Goal: Task Accomplishment & Management: Manage account settings

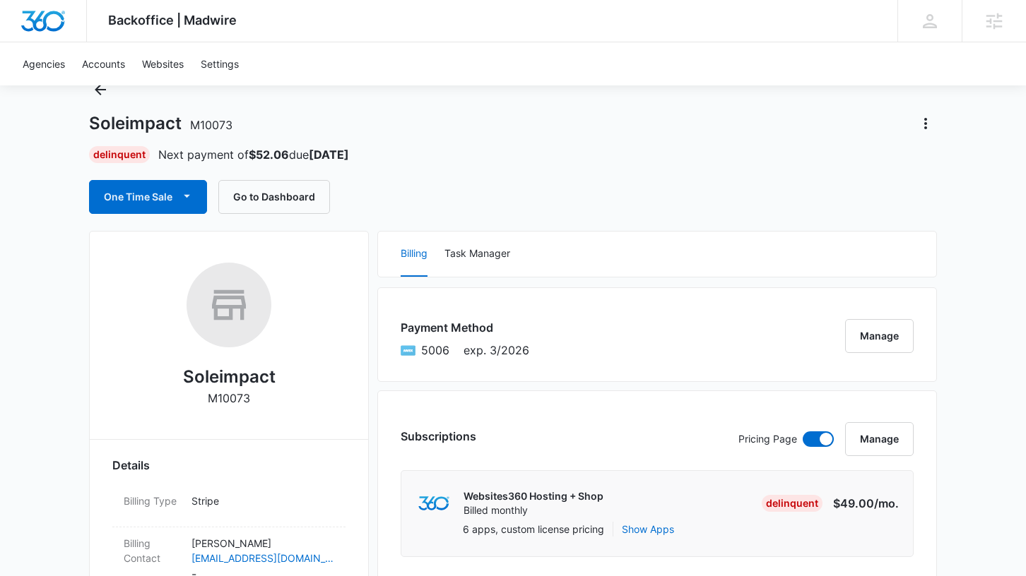
scroll to position [184, 0]
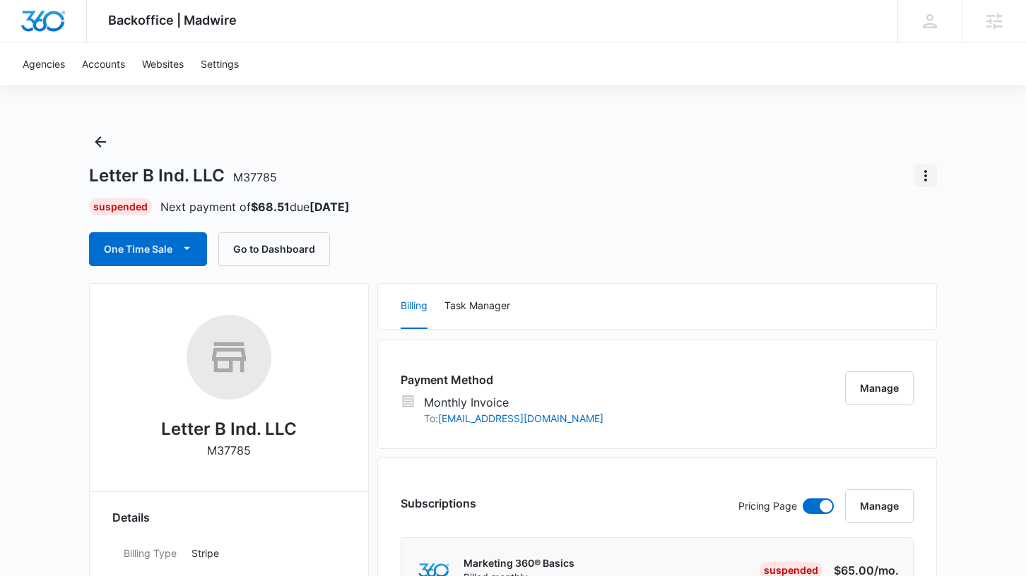
click at [928, 174] on icon "Actions" at bounding box center [925, 175] width 17 height 17
click at [868, 261] on div "Close Account" at bounding box center [867, 258] width 69 height 10
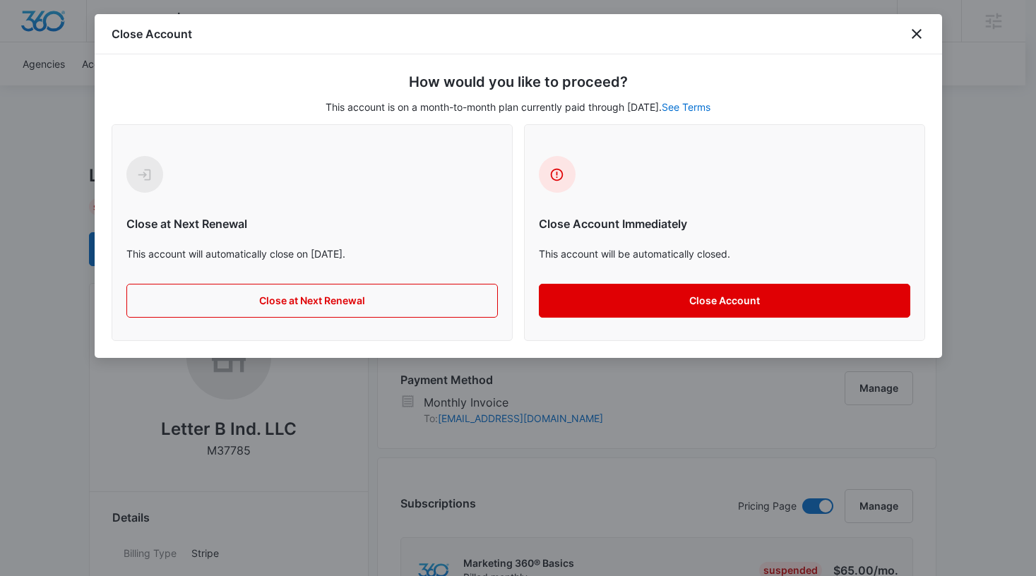
click at [648, 299] on button "Close Account" at bounding box center [725, 301] width 372 height 34
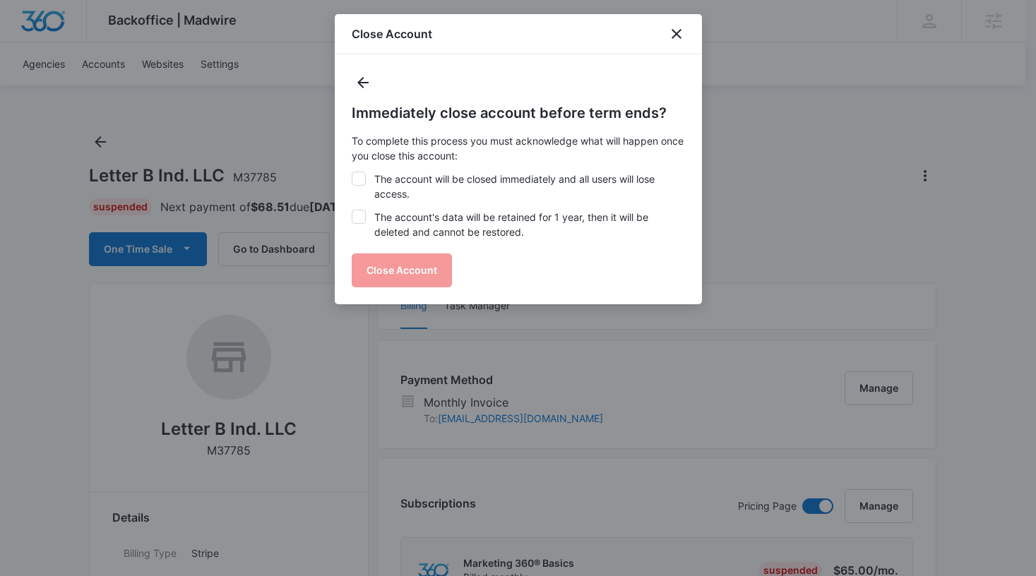
click at [399, 183] on label "The account will be closed immediately and all users will lose access." at bounding box center [518, 187] width 333 height 30
click at [352, 172] on input "The account will be closed immediately and all users will lose access." at bounding box center [352, 172] width 1 height 1
checkbox input "true"
click at [404, 233] on label "The account's data will be retained for 1 year, then it will be deleted and can…" at bounding box center [518, 225] width 333 height 30
click at [352, 210] on input "The account's data will be retained for 1 year, then it will be deleted and can…" at bounding box center [352, 210] width 1 height 1
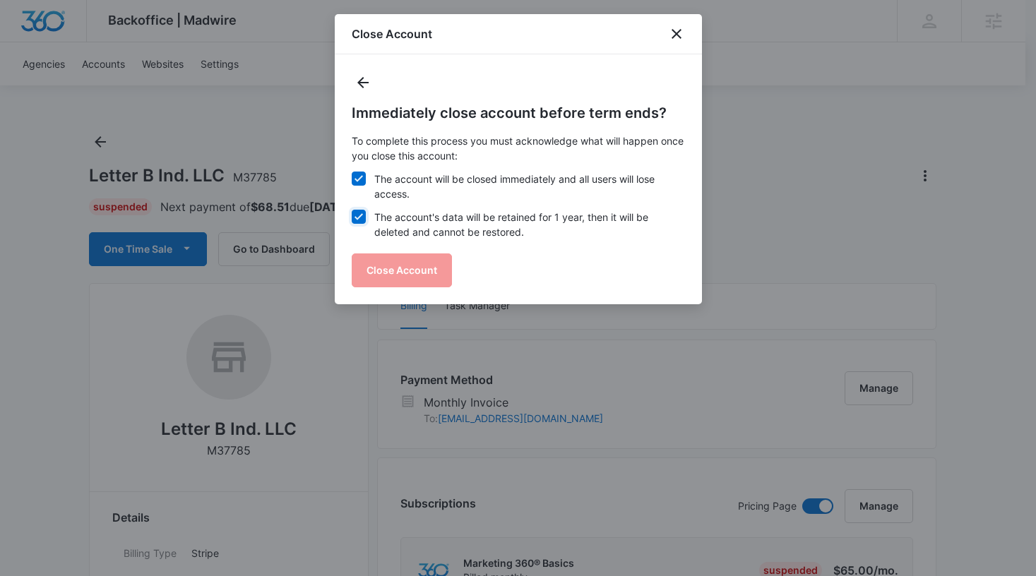
checkbox input "true"
click at [412, 268] on button "Close Account" at bounding box center [402, 271] width 100 height 34
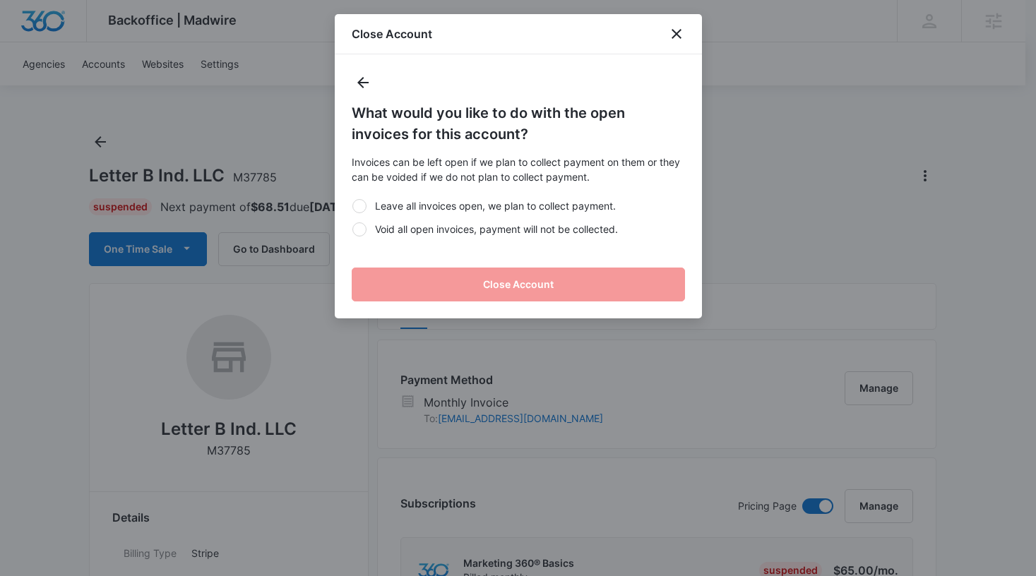
click at [460, 231] on label "Void all open invoices, payment will not be collected." at bounding box center [518, 229] width 333 height 15
click at [352, 230] on input "Void all open invoices, payment will not be collected." at bounding box center [352, 229] width 1 height 1
radio input "true"
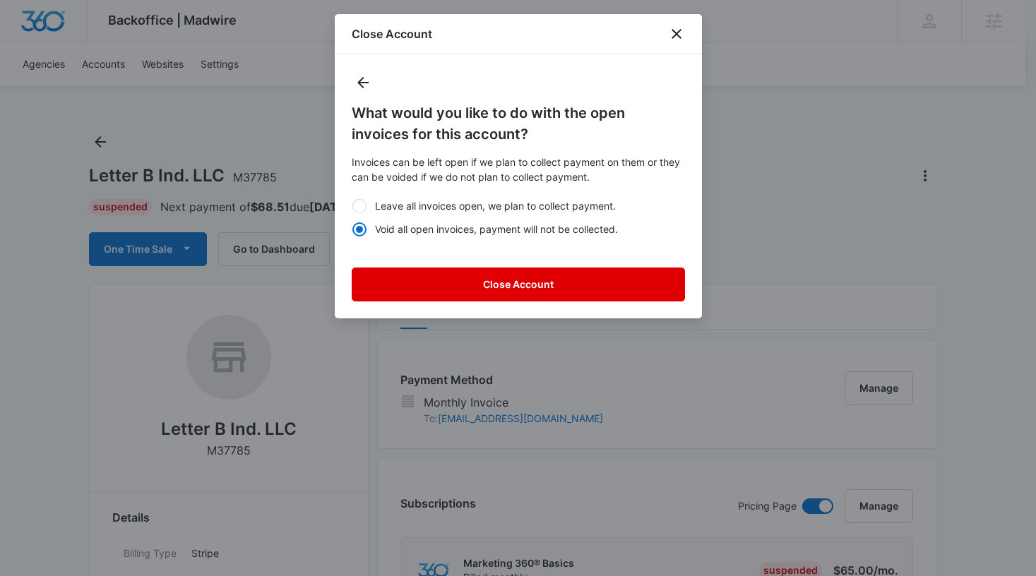
click at [467, 290] on button "Close Account" at bounding box center [518, 285] width 333 height 34
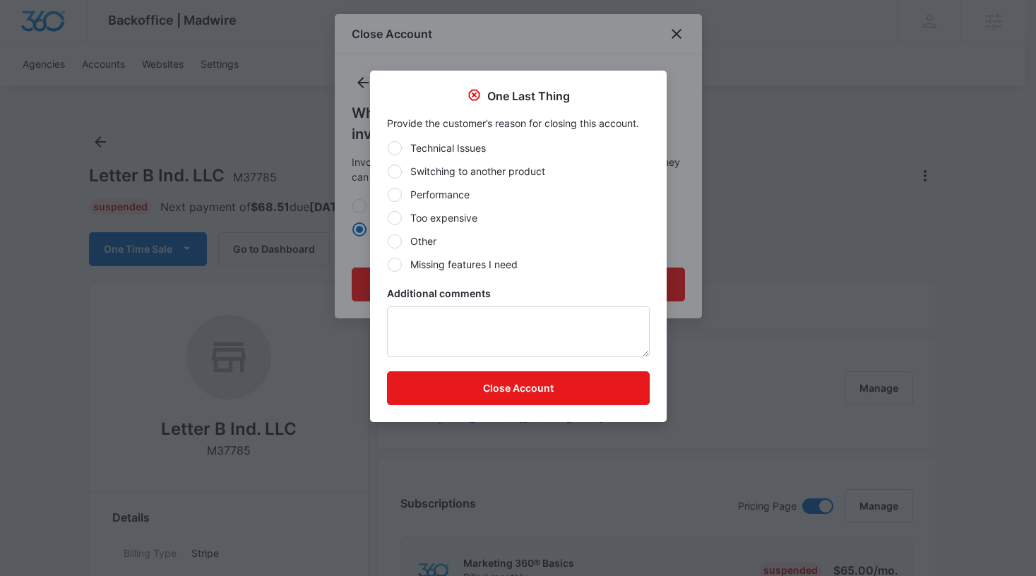
click at [422, 244] on label "Other" at bounding box center [518, 241] width 263 height 15
click at [388, 242] on input "Other" at bounding box center [387, 241] width 1 height 1
radio input "true"
click at [472, 307] on textarea "Additional comments" at bounding box center [518, 332] width 263 height 51
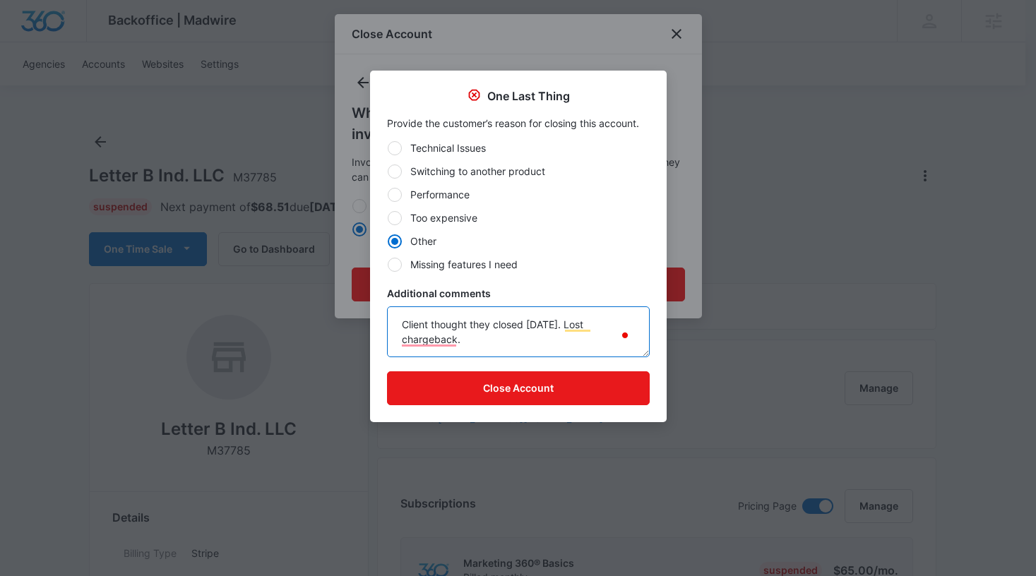
click at [497, 335] on textarea "Client thought they closed [DATE]. Lost chargeback." at bounding box center [518, 332] width 263 height 51
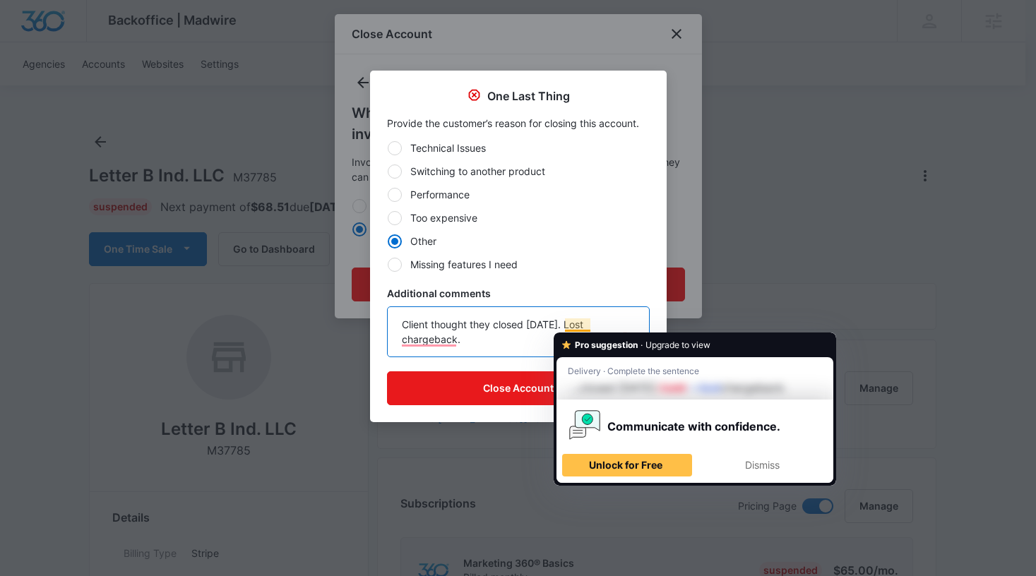
click at [567, 326] on textarea "Client thought they closed [DATE]. Lost chargeback." at bounding box center [518, 332] width 263 height 51
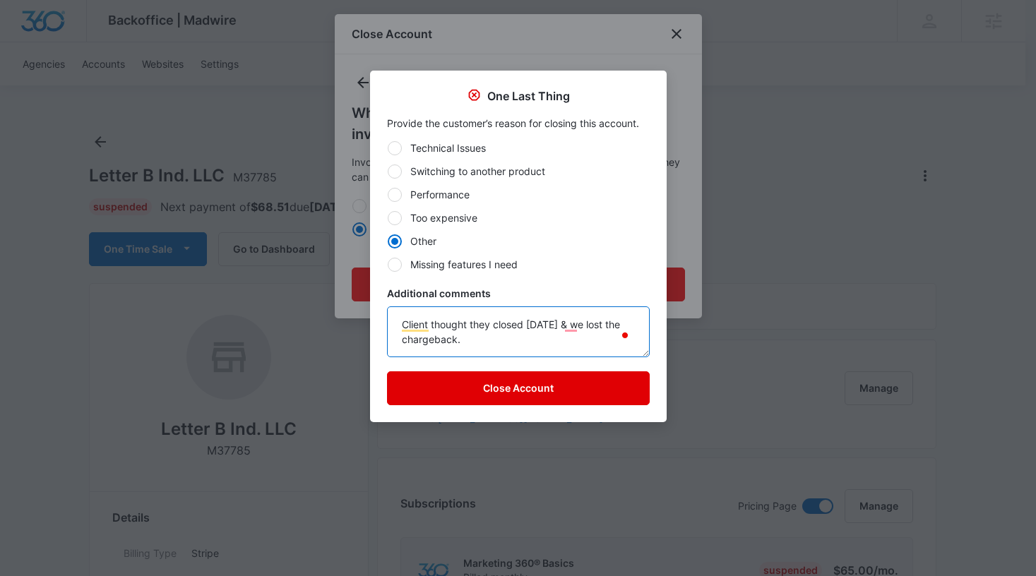
type textarea "Client thought they closed [DATE] & we lost the chargeback."
click at [591, 391] on button "Close Account" at bounding box center [518, 389] width 263 height 34
